Goal: Task Accomplishment & Management: Use online tool/utility

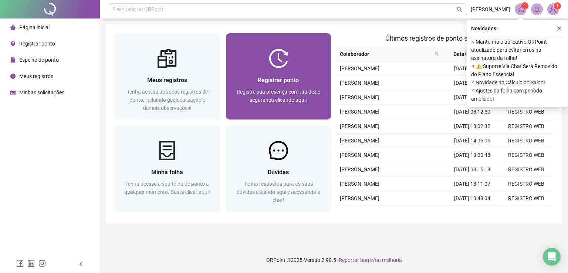
click at [280, 73] on div "Registrar ponto Registre sua presença com rapidez e segurança clicando aqui!" at bounding box center [278, 93] width 105 height 51
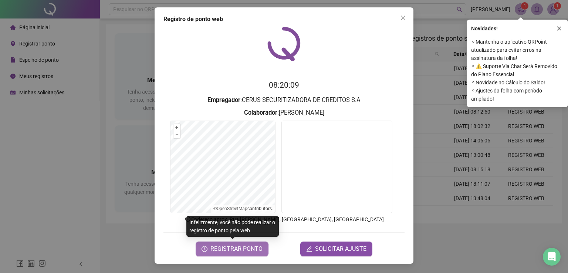
click at [244, 249] on span "REGISTRAR PONTO" at bounding box center [236, 248] width 52 height 9
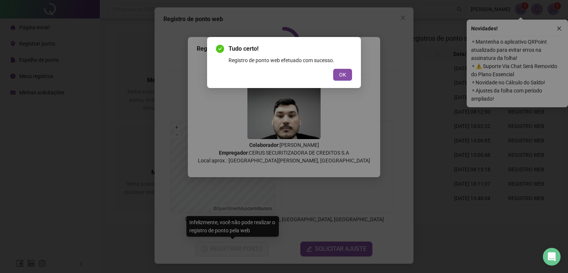
click at [333, 69] on button "OK" at bounding box center [342, 75] width 19 height 12
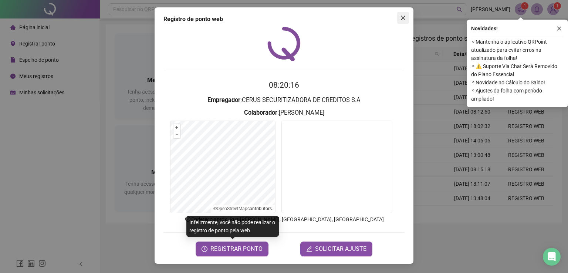
drag, startPoint x: 408, startPoint y: 17, endPoint x: 388, endPoint y: 12, distance: 20.5
click at [408, 16] on span "Close" at bounding box center [403, 18] width 12 height 6
